Goal: Find specific page/section: Find specific page/section

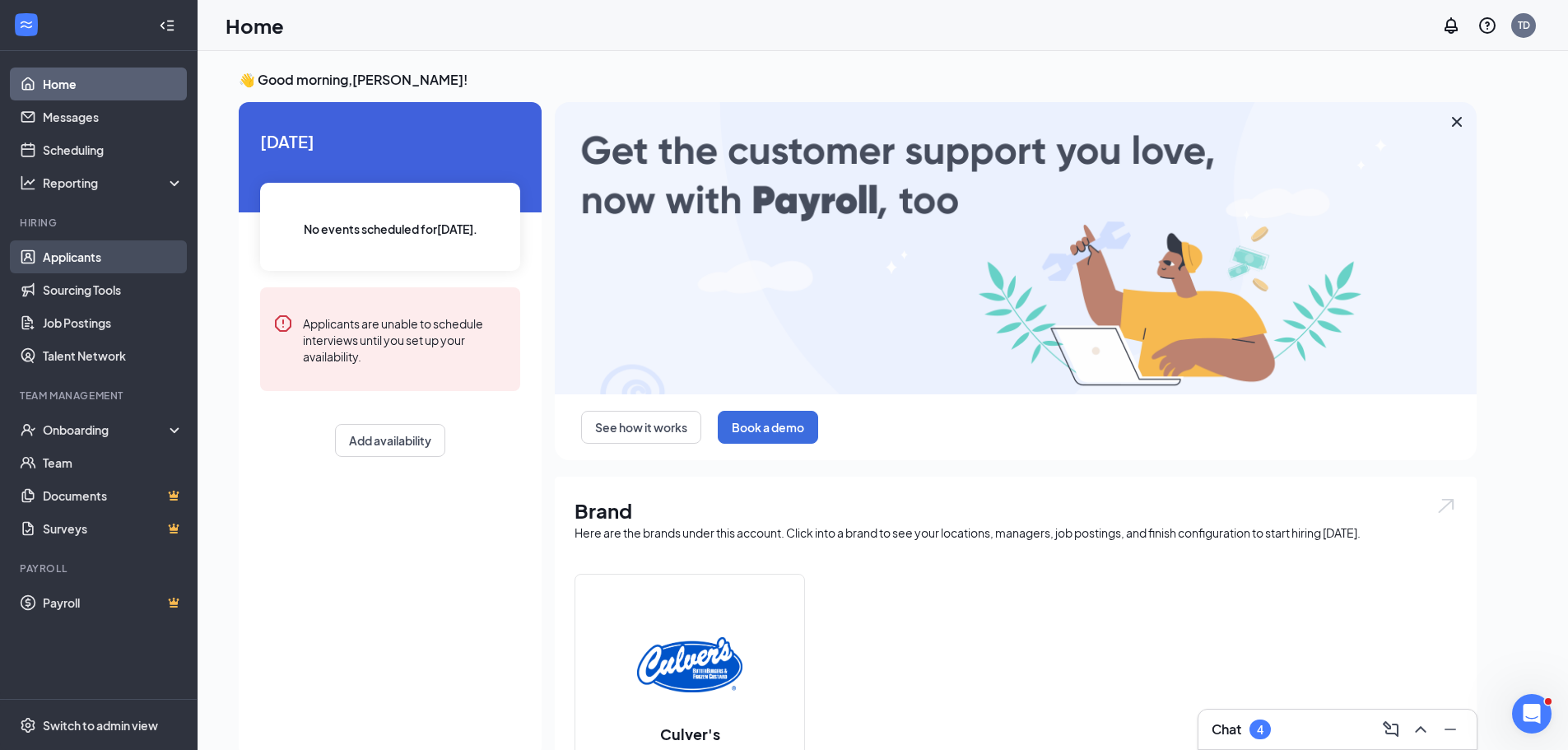
click at [101, 246] on link "Applicants" at bounding box center [113, 257] width 141 height 33
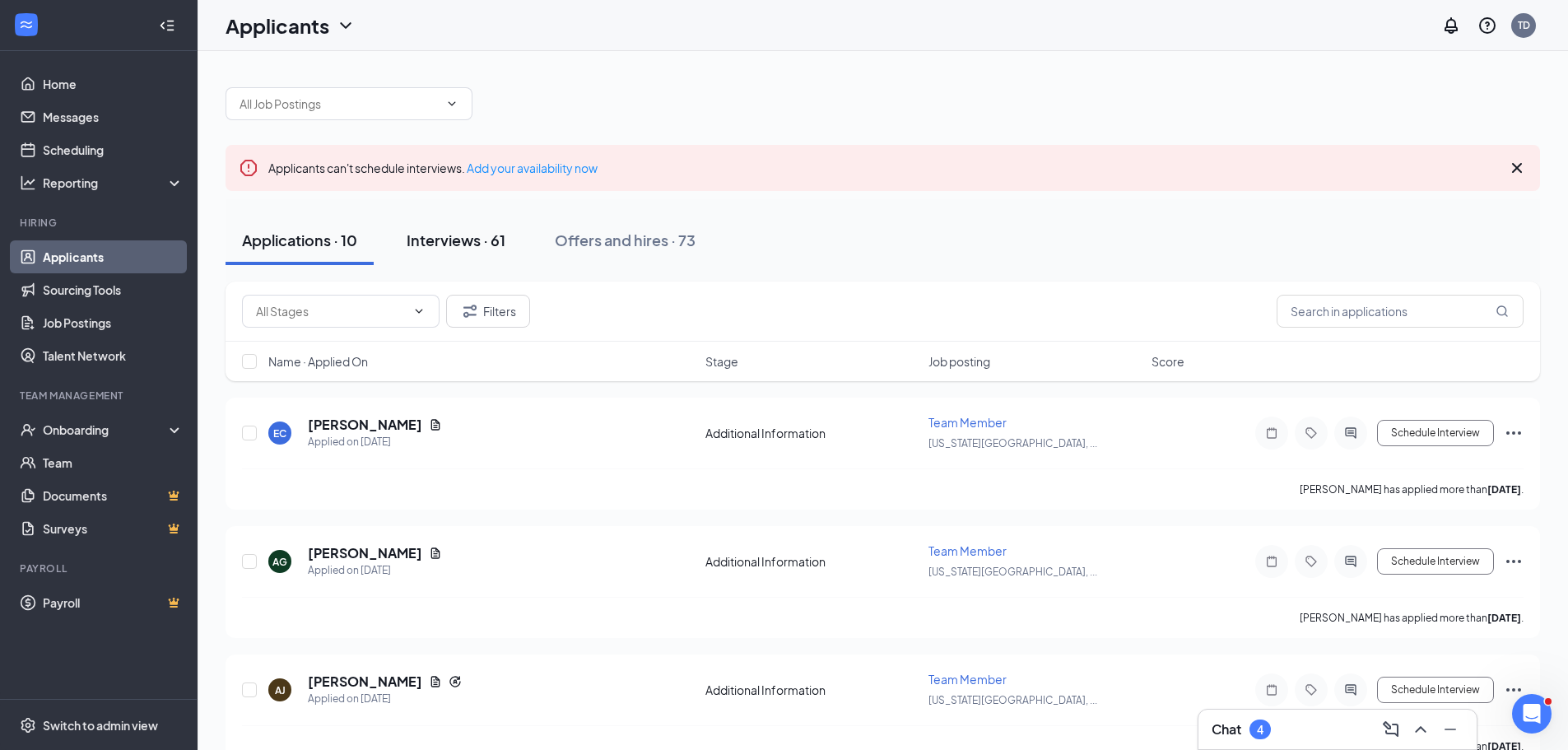
click at [455, 235] on div "Interviews · 61" at bounding box center [456, 240] width 99 height 20
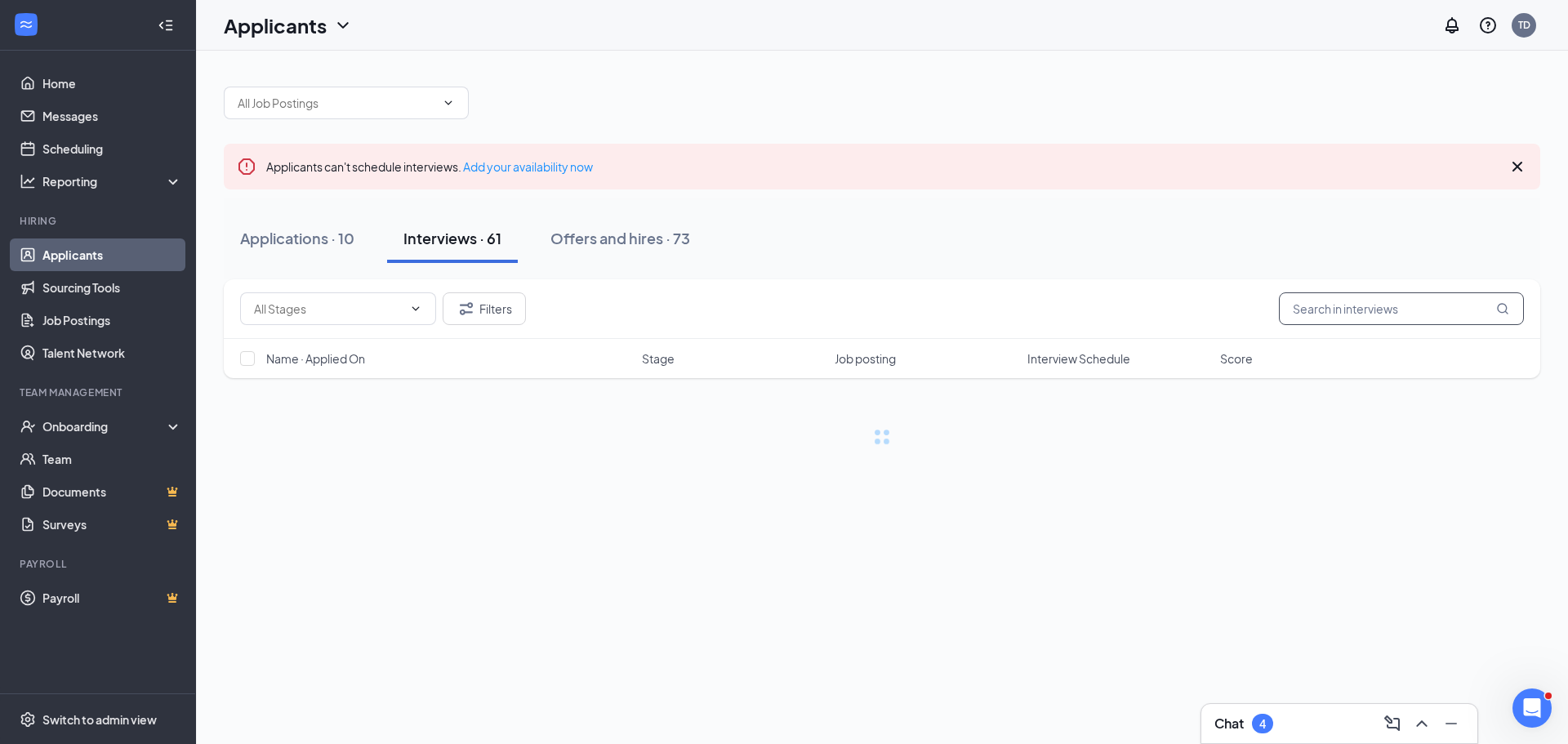
click at [1298, 310] on input "text" at bounding box center [1400, 308] width 245 height 33
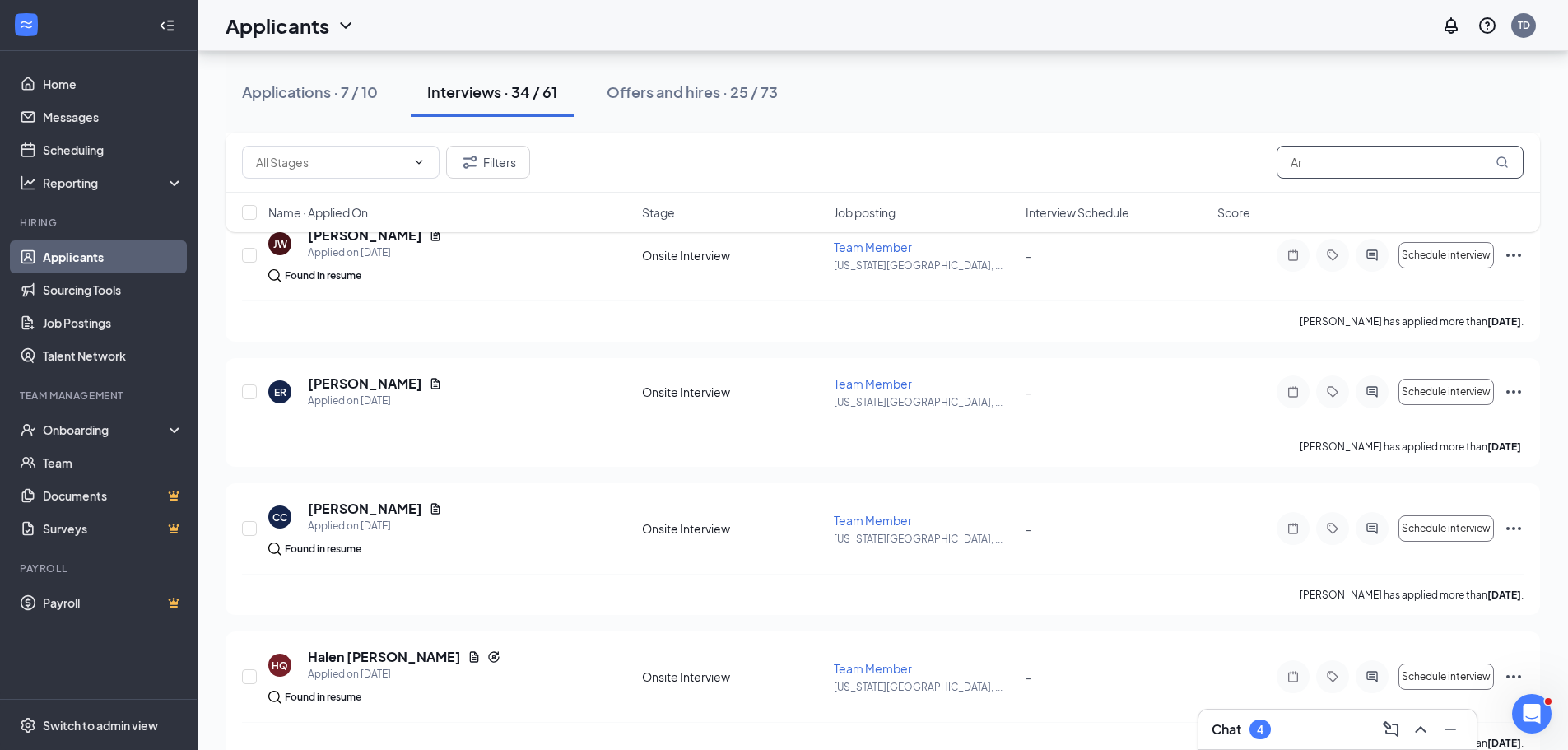
scroll to position [1235, 0]
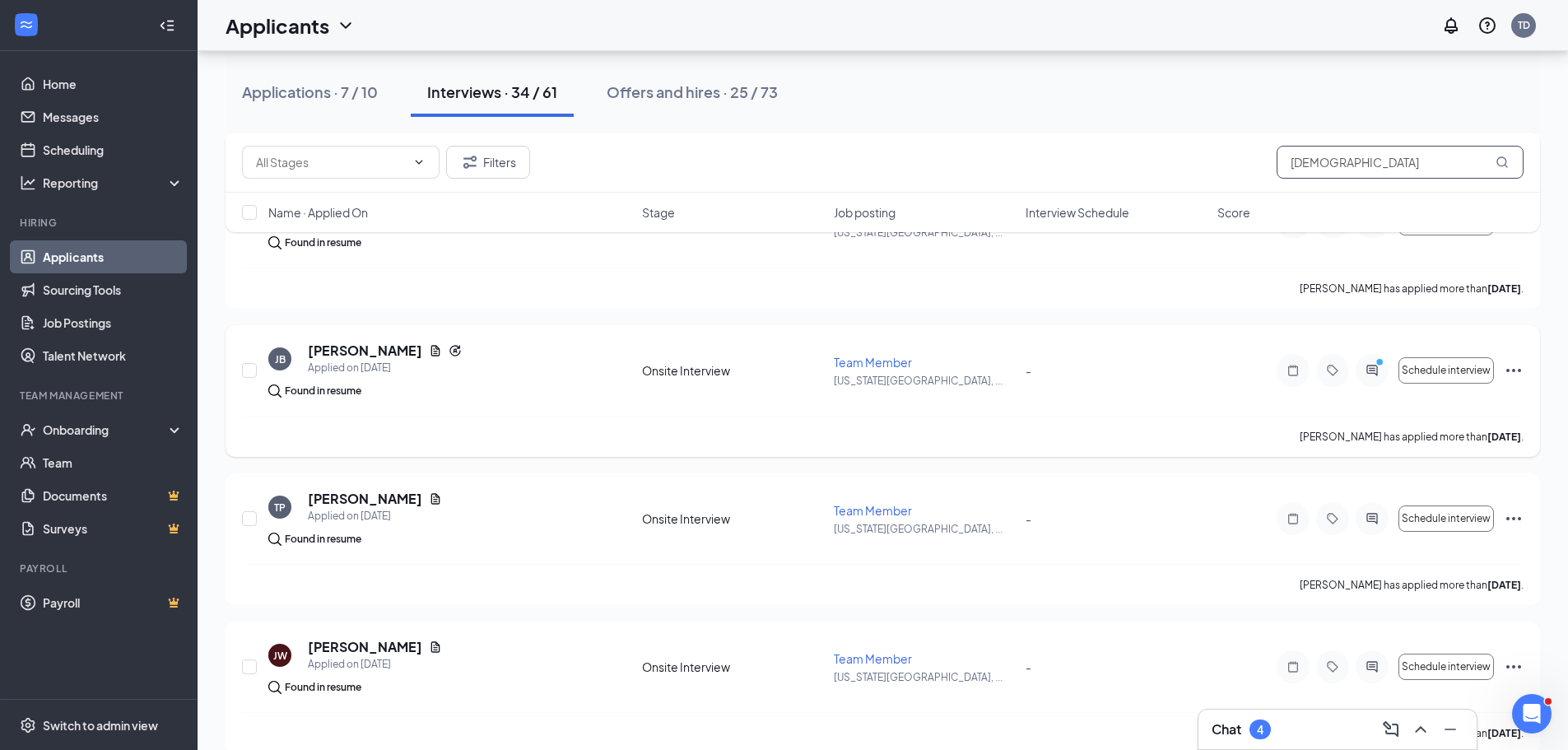
type input "Ariana"
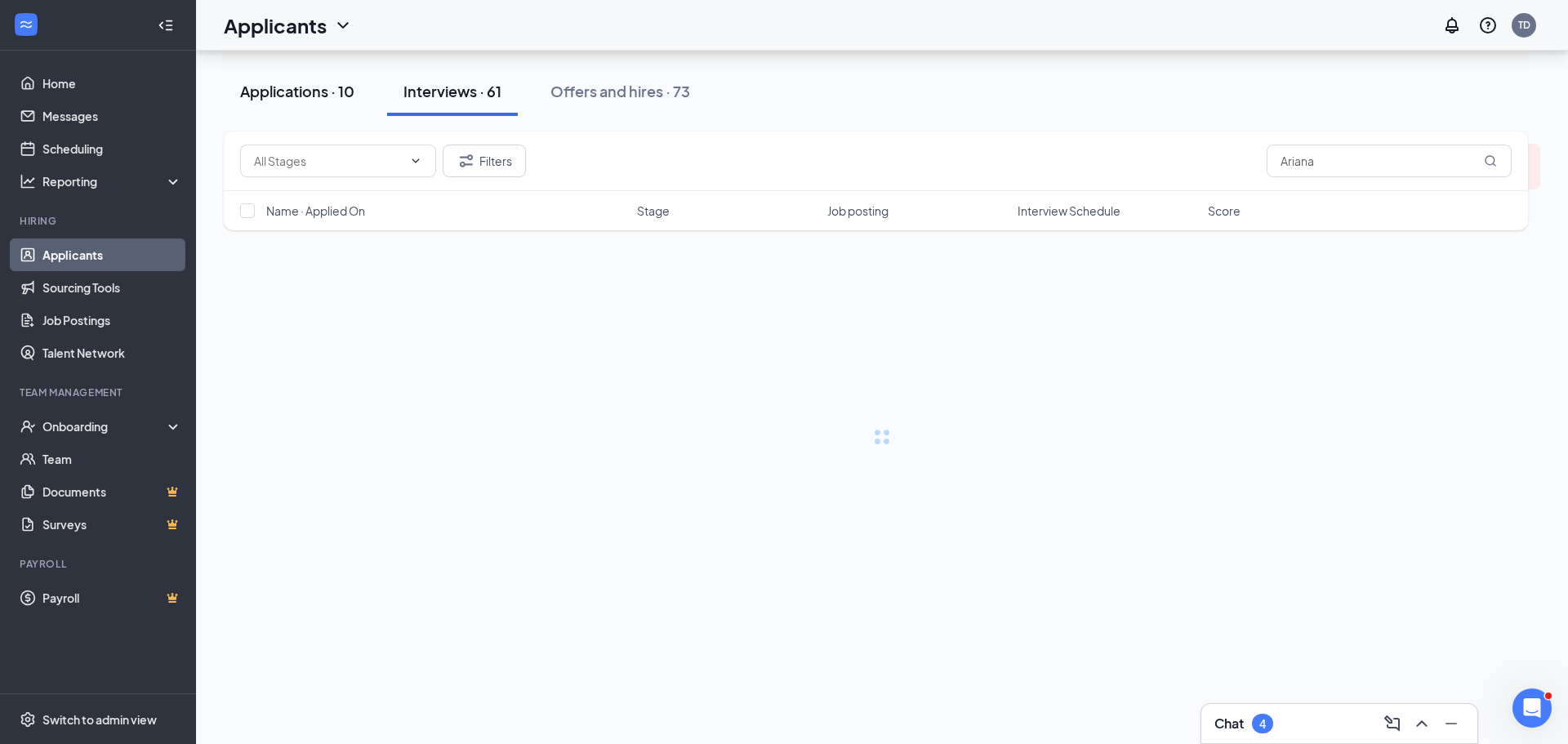
click at [310, 102] on div "Applications · 10" at bounding box center [297, 91] width 114 height 20
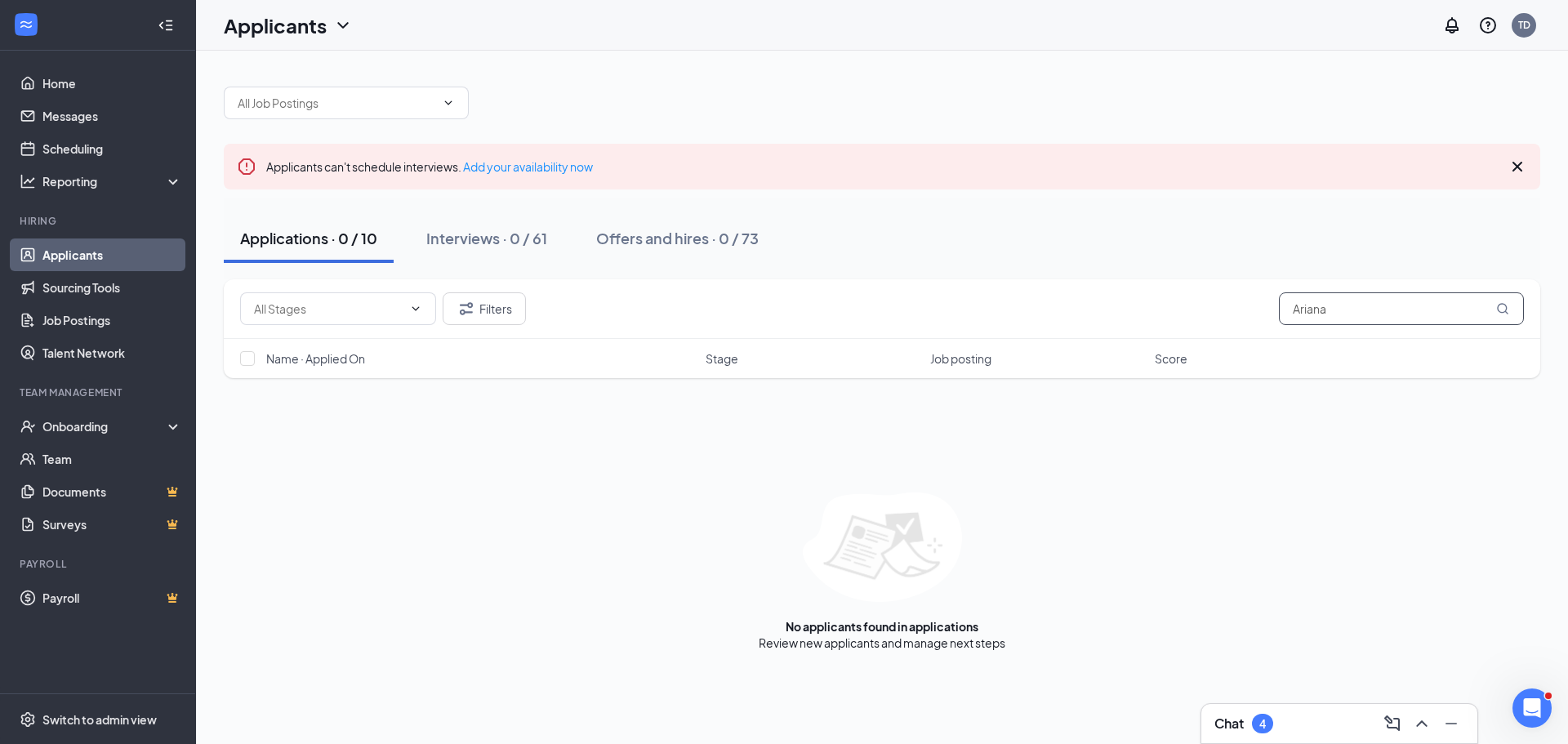
drag, startPoint x: 1305, startPoint y: 306, endPoint x: 1347, endPoint y: 304, distance: 42.0
click at [1347, 304] on input "Ariana" at bounding box center [1400, 308] width 245 height 33
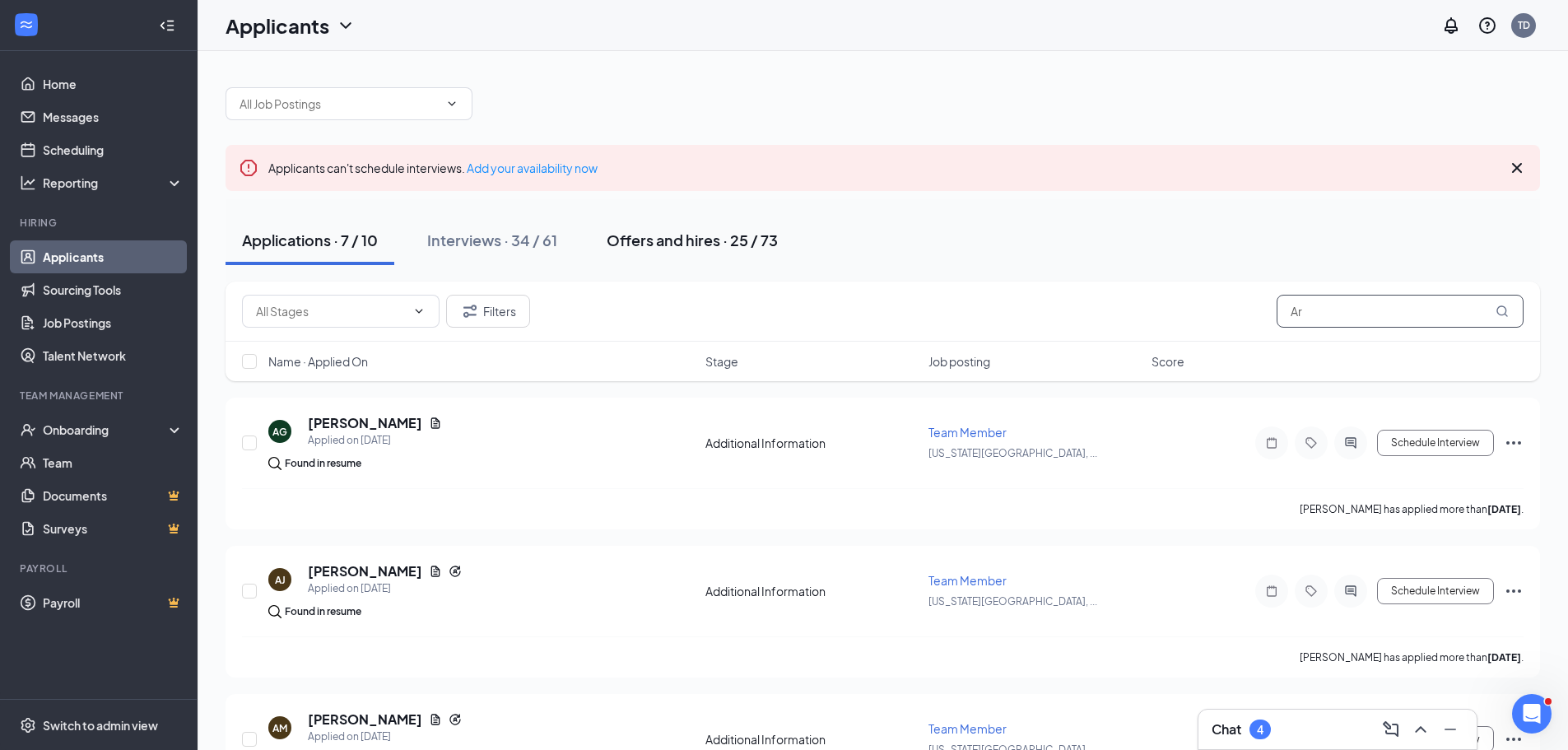
type input "Ar"
click at [668, 237] on div "Offers and hires · 25 / 73" at bounding box center [692, 240] width 172 height 20
